Goal: Information Seeking & Learning: Learn about a topic

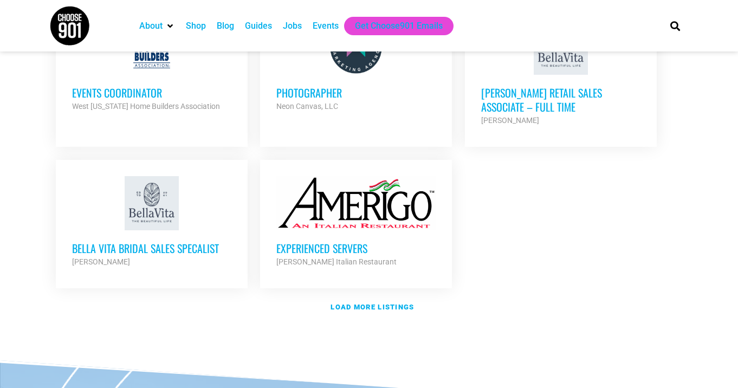
scroll to position [1284, 0]
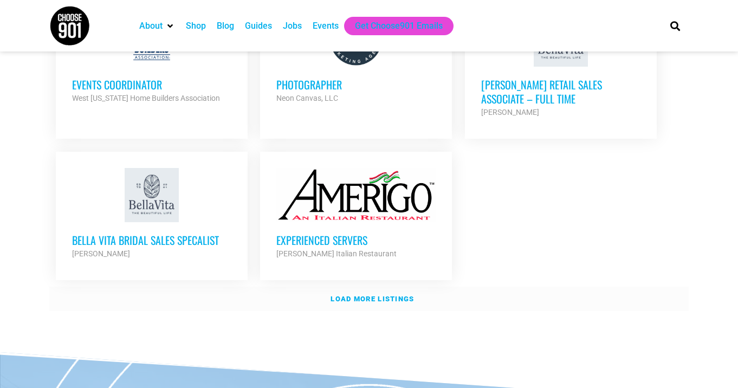
click at [351, 287] on link "Load more listings" at bounding box center [369, 299] width 640 height 25
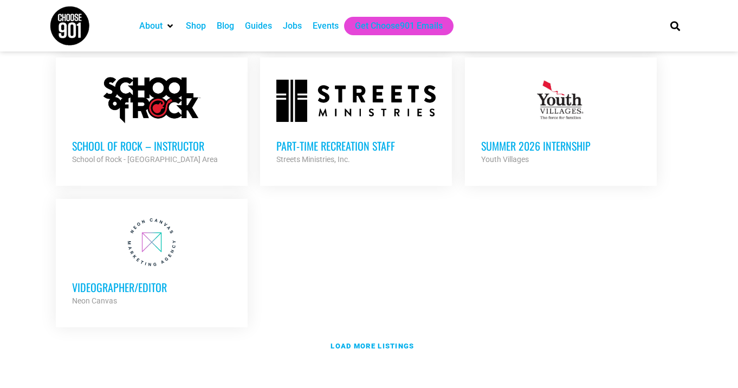
scroll to position [2281, 0]
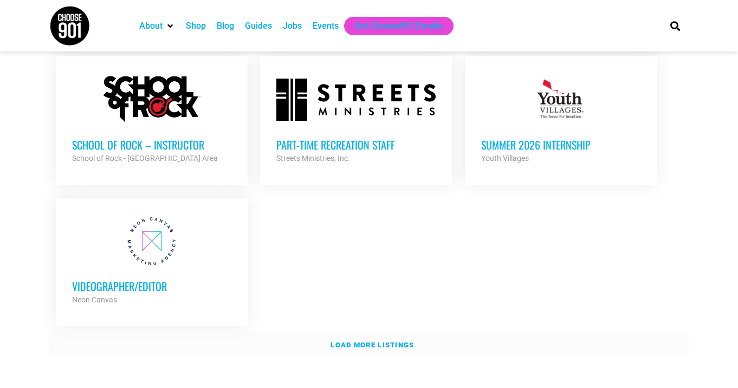
click at [365, 333] on link "Load more listings" at bounding box center [369, 345] width 640 height 25
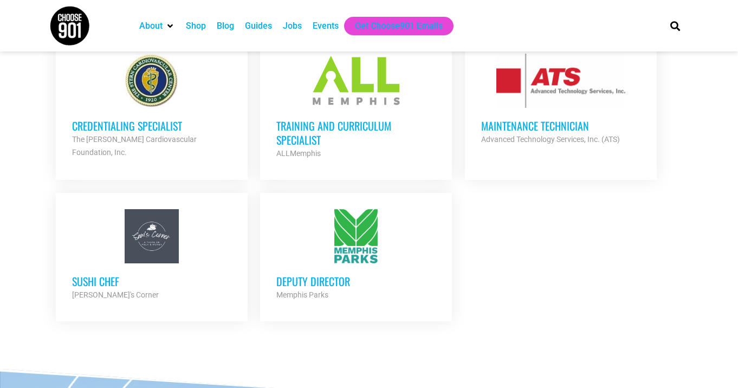
scroll to position [2606, 0]
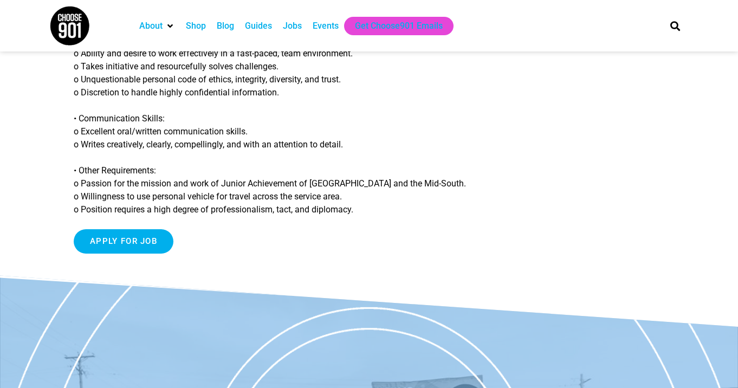
scroll to position [1050, 0]
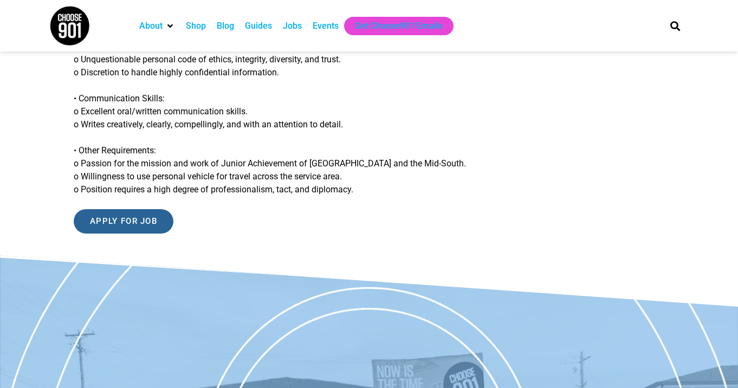
click at [141, 234] on input "Apply for job" at bounding box center [124, 221] width 100 height 24
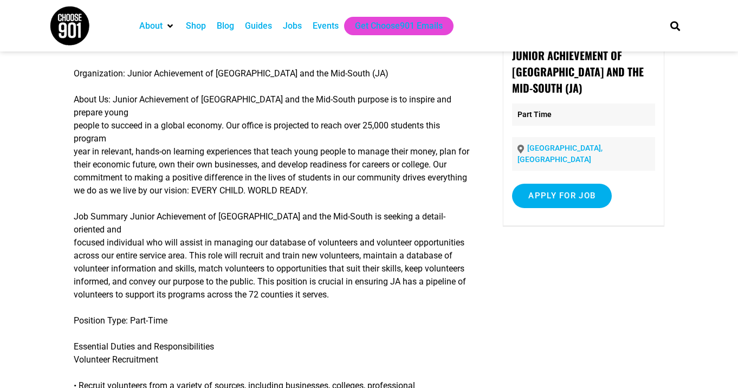
scroll to position [46, 0]
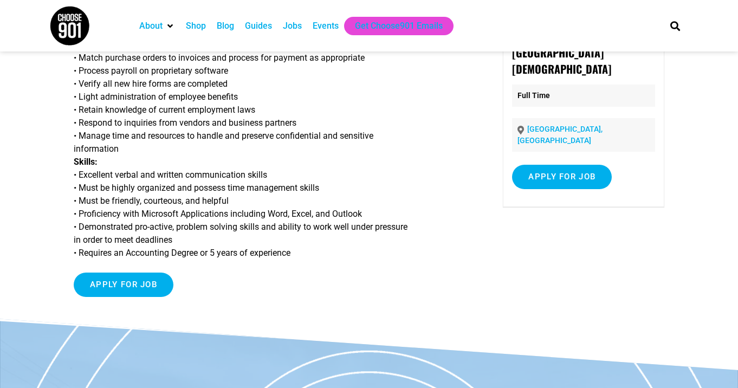
scroll to position [89, 0]
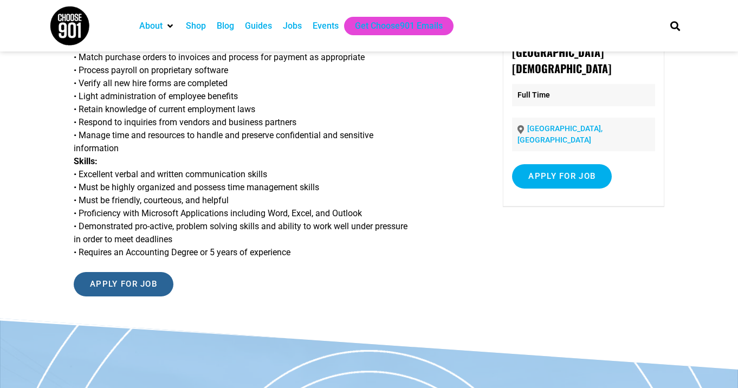
click at [137, 286] on input "Apply for job" at bounding box center [124, 284] width 100 height 24
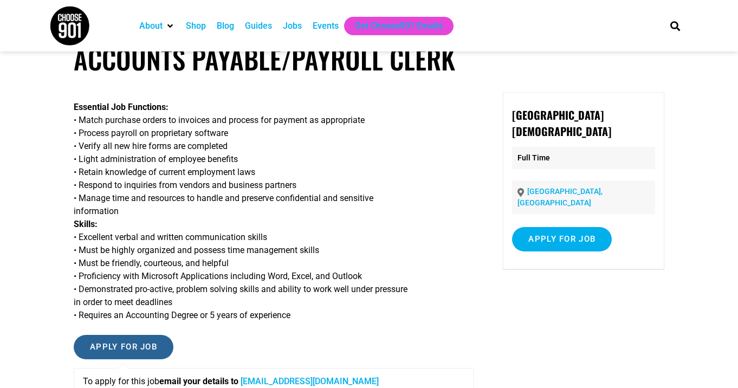
scroll to position [30, 0]
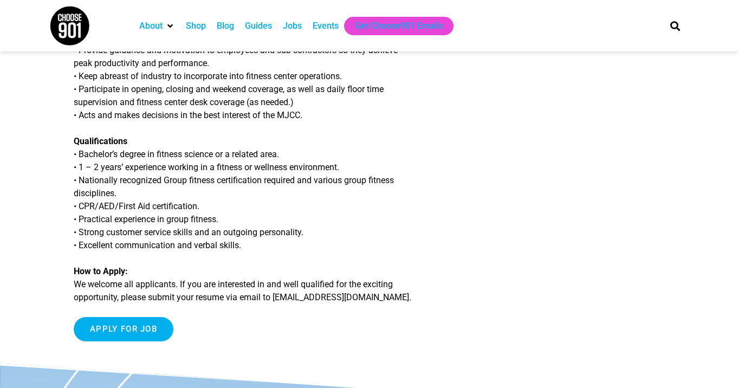
scroll to position [390, 0]
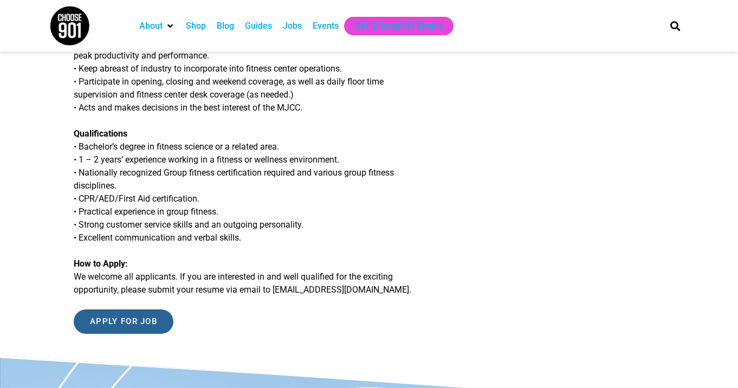
click at [151, 316] on input "Apply for job" at bounding box center [124, 321] width 100 height 24
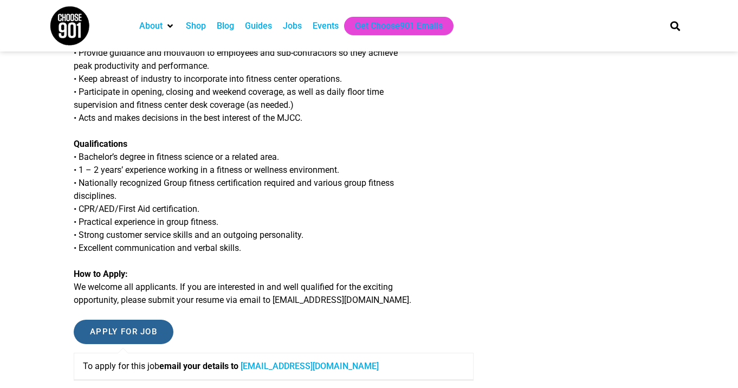
scroll to position [237, 0]
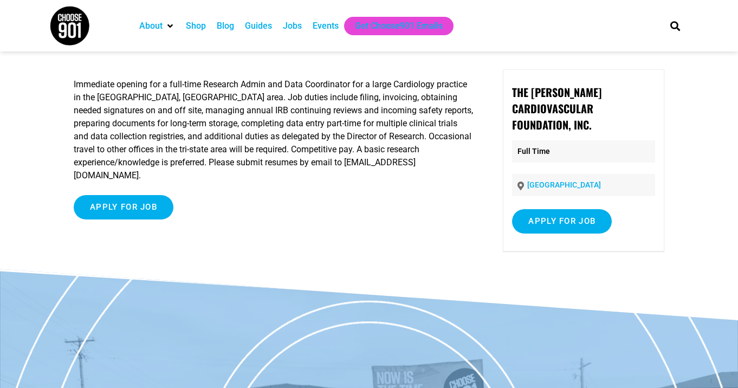
scroll to position [55, 0]
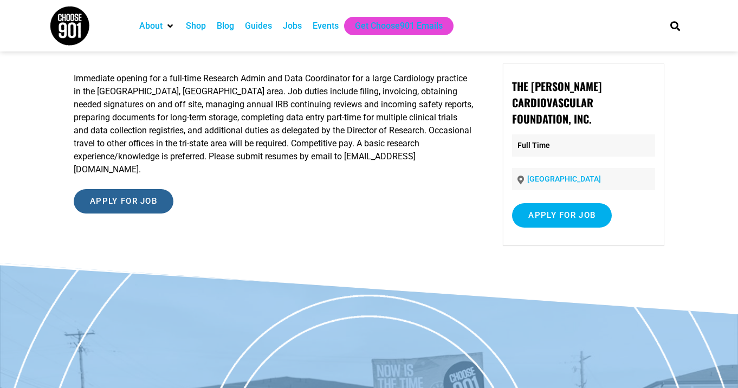
click at [125, 189] on input "Apply for job" at bounding box center [124, 201] width 100 height 24
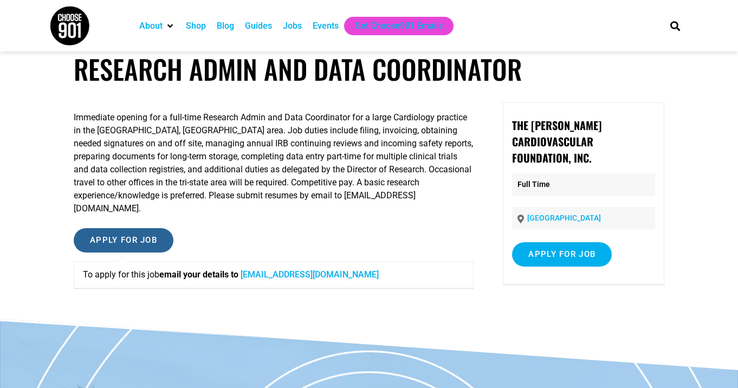
scroll to position [0, 0]
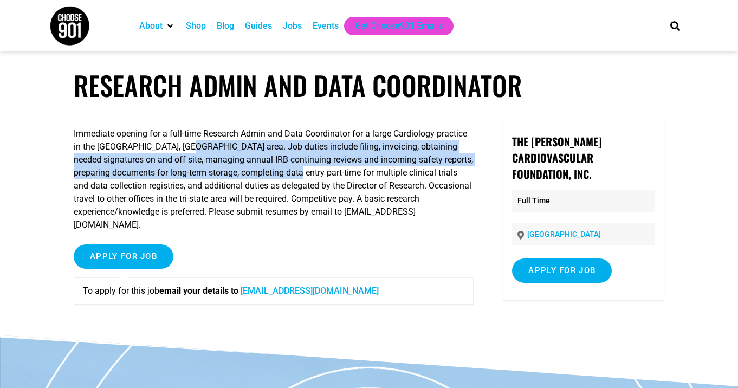
drag, startPoint x: 225, startPoint y: 151, endPoint x: 356, endPoint y: 176, distance: 132.6
click at [356, 176] on p "Immediate opening for a full-time Research Admin and Data Coordinator for a lar…" at bounding box center [274, 179] width 400 height 104
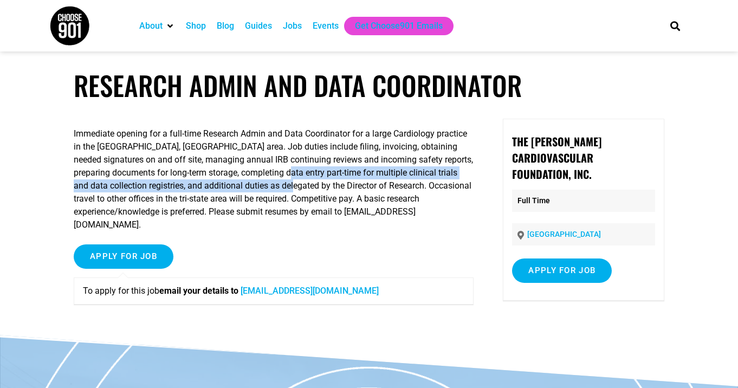
drag, startPoint x: 344, startPoint y: 178, endPoint x: 351, endPoint y: 191, distance: 14.8
click at [350, 190] on p "Immediate opening for a full-time Research Admin and Data Coordinator for a lar…" at bounding box center [274, 179] width 400 height 104
click at [351, 191] on p "Immediate opening for a full-time Research Admin and Data Coordinator for a lar…" at bounding box center [274, 179] width 400 height 104
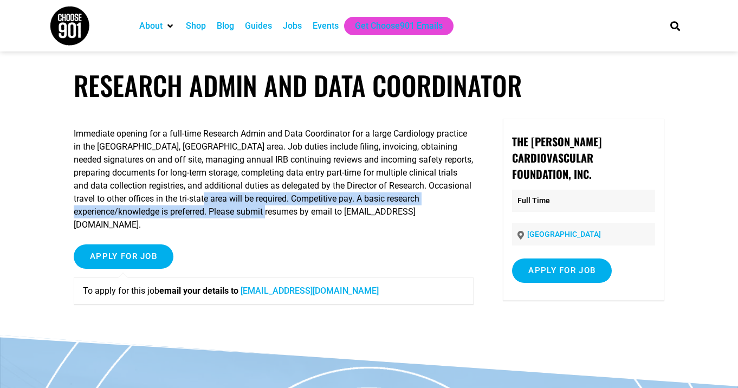
drag, startPoint x: 266, startPoint y: 198, endPoint x: 360, endPoint y: 213, distance: 94.9
click at [360, 213] on p "Immediate opening for a full-time Research Admin and Data Coordinator for a lar…" at bounding box center [274, 179] width 400 height 104
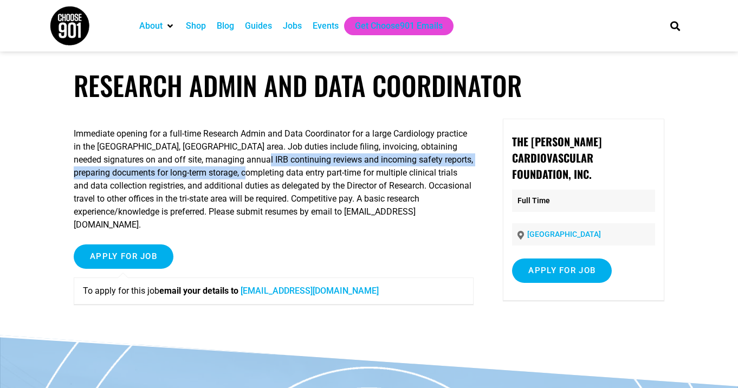
drag, startPoint x: 281, startPoint y: 161, endPoint x: 302, endPoint y: 175, distance: 25.9
click at [302, 175] on p "Immediate opening for a full-time Research Admin and Data Coordinator for a lar…" at bounding box center [274, 179] width 400 height 104
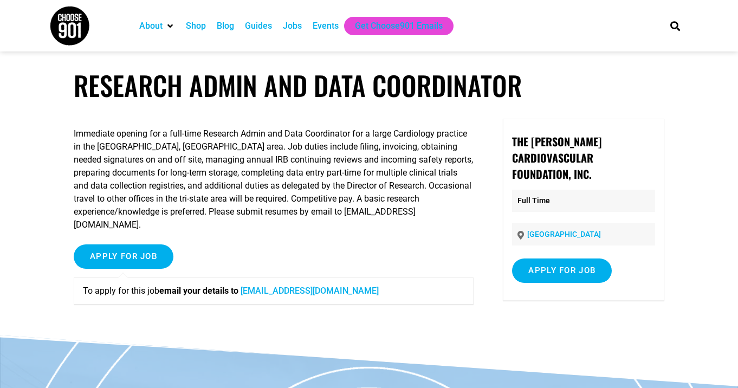
scroll to position [11, 0]
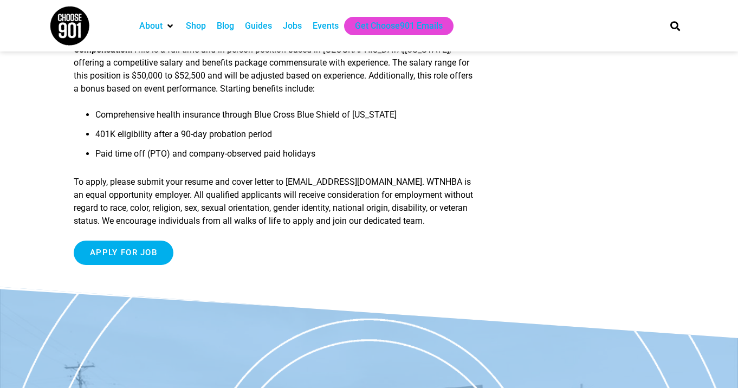
scroll to position [1065, 0]
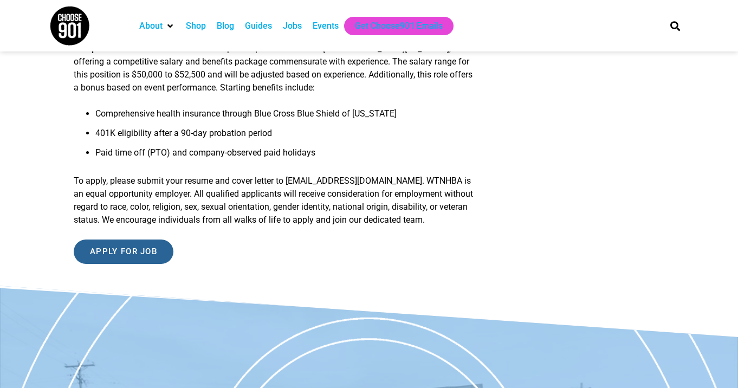
click at [141, 261] on input "Apply for job" at bounding box center [124, 252] width 100 height 24
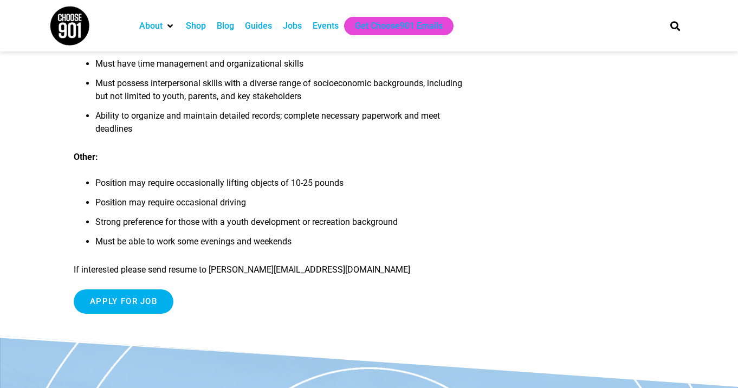
scroll to position [1246, 0]
